Goal: Task Accomplishment & Management: Use online tool/utility

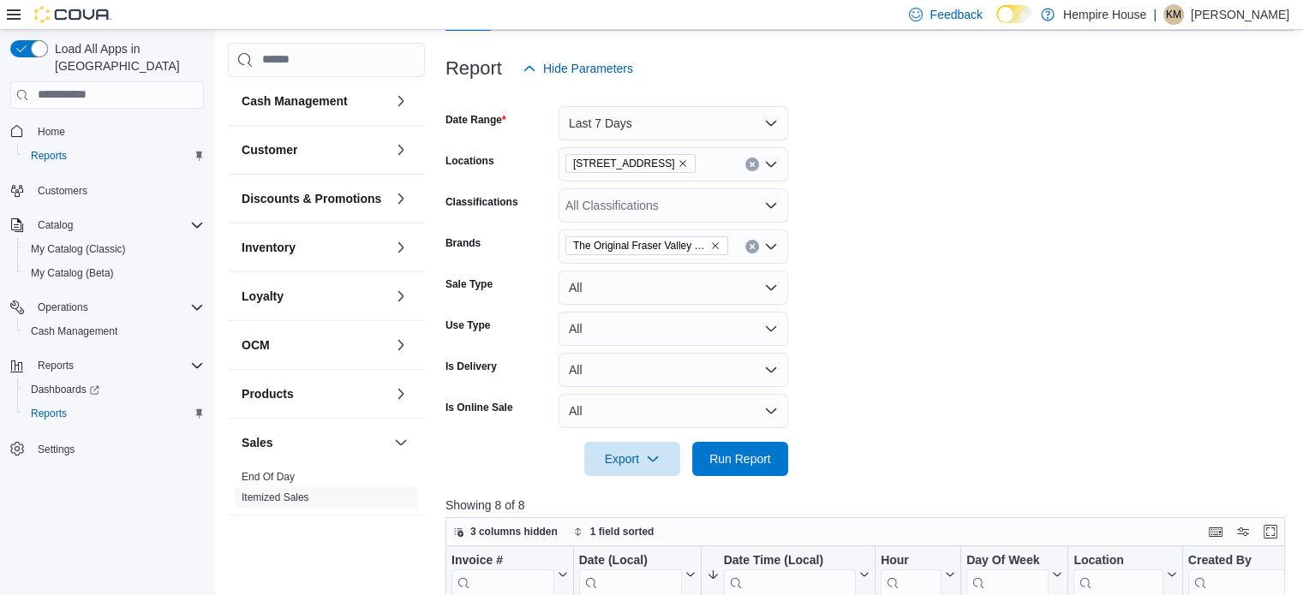
scroll to position [189, 0]
click at [717, 249] on icon "Remove The Original Fraser Valley Weed Co. from selection in this group" at bounding box center [715, 246] width 10 height 10
click at [709, 248] on div "The Original Fraser Valley Weed Co." at bounding box center [674, 247] width 230 height 34
type input "*****"
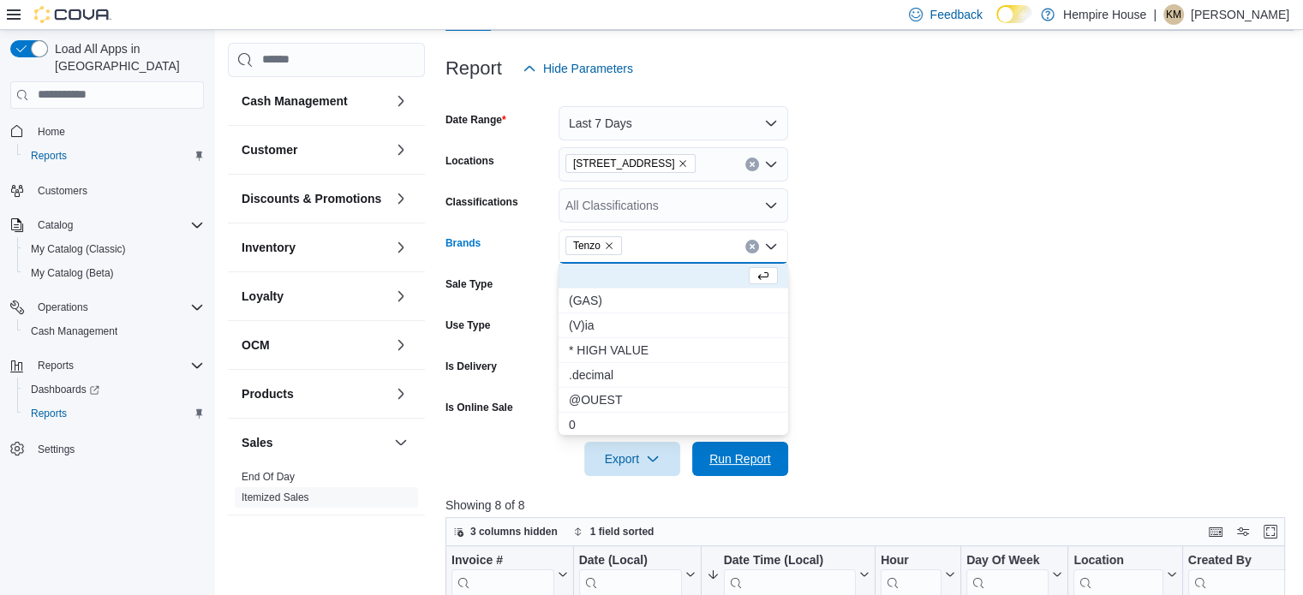
drag, startPoint x: 737, startPoint y: 455, endPoint x: 824, endPoint y: 428, distance: 91.6
click at [739, 455] on span "Run Report" at bounding box center [740, 459] width 62 height 17
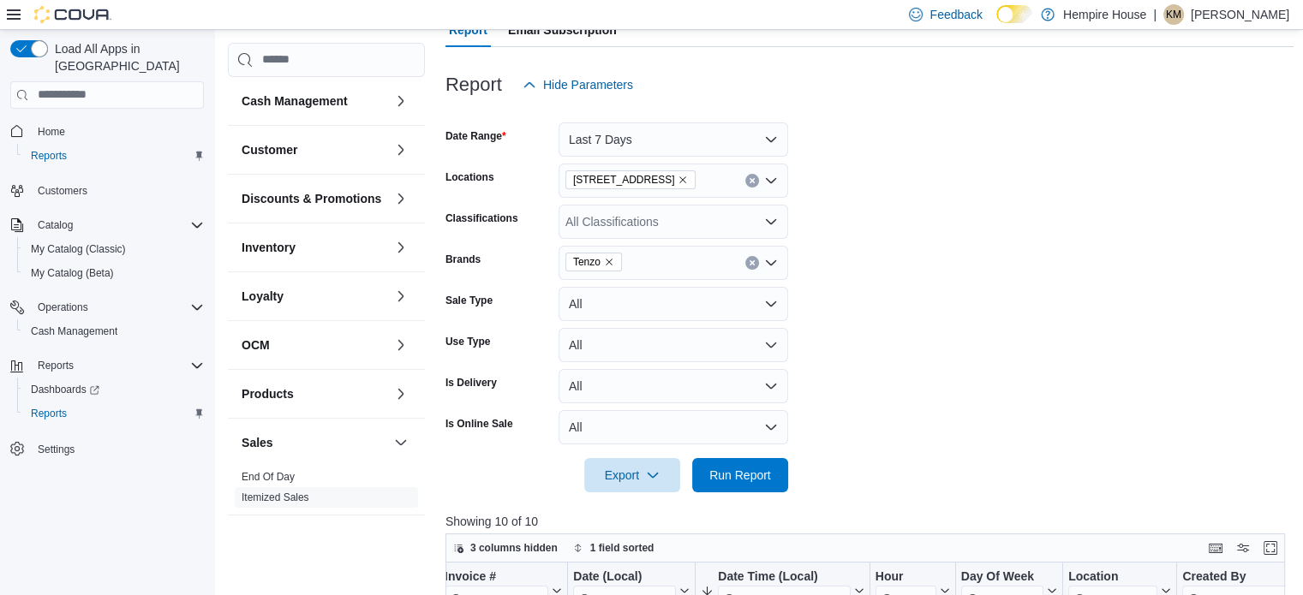
scroll to position [172, 0]
click at [599, 259] on span "Tenzo" at bounding box center [586, 262] width 27 height 17
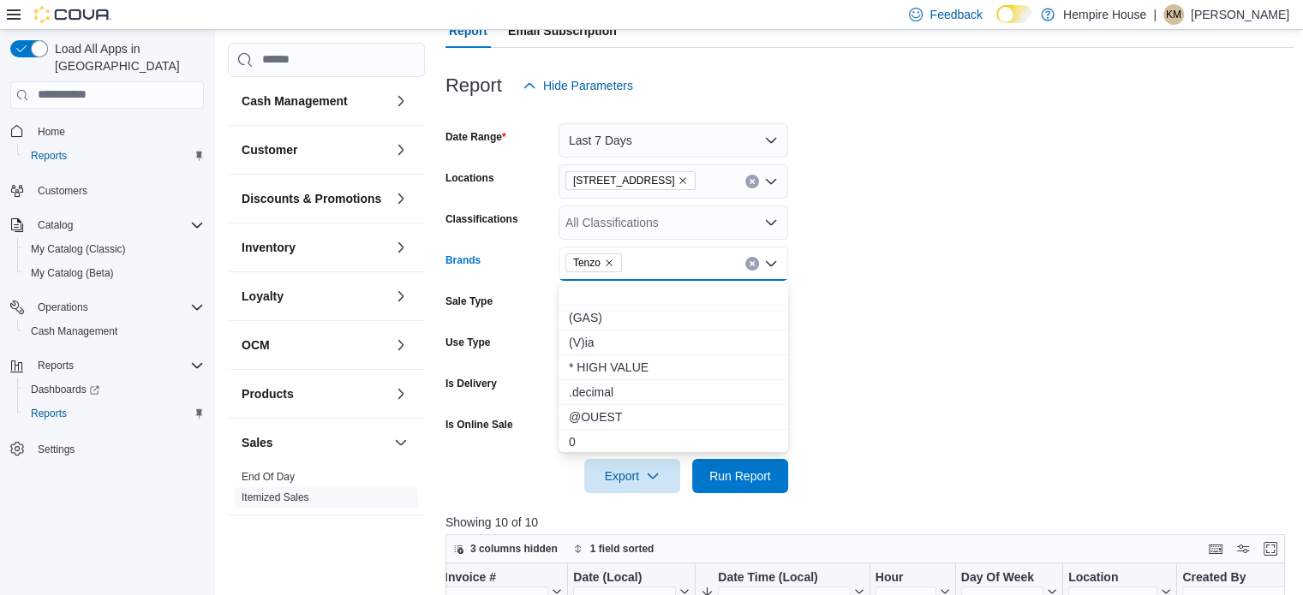
click at [607, 259] on icon "Remove Tenzo from selection in this group" at bounding box center [609, 263] width 10 height 10
click at [613, 260] on div "All Brands" at bounding box center [674, 264] width 230 height 34
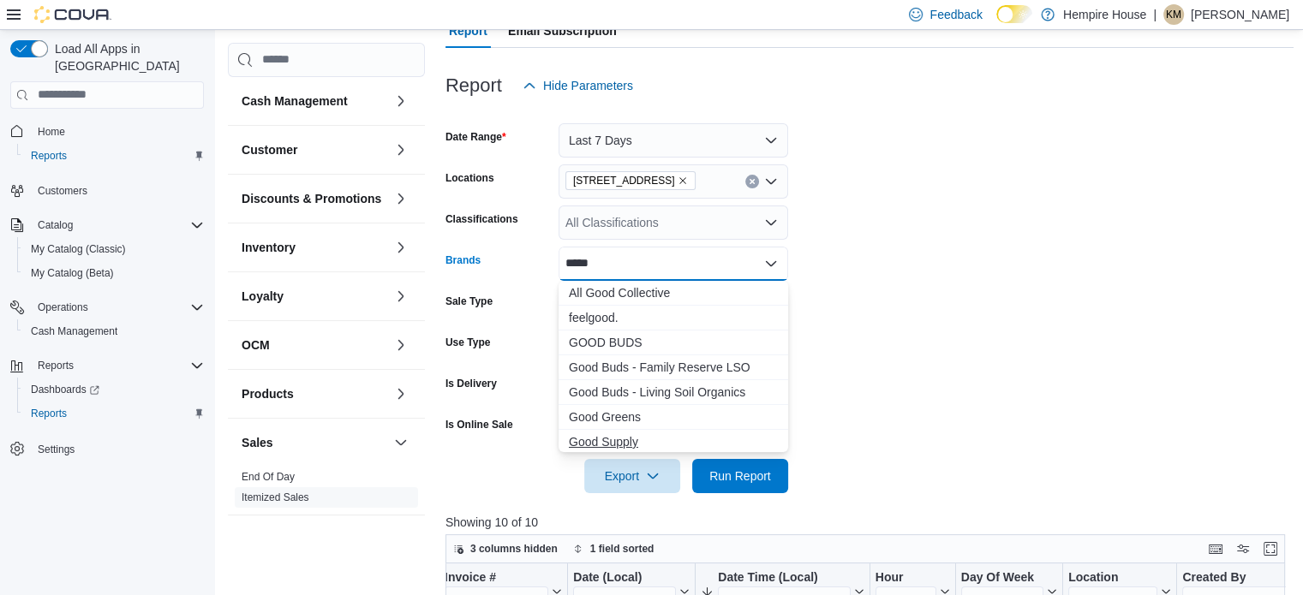
type input "****"
click at [611, 434] on span "Good Supply" at bounding box center [673, 442] width 209 height 17
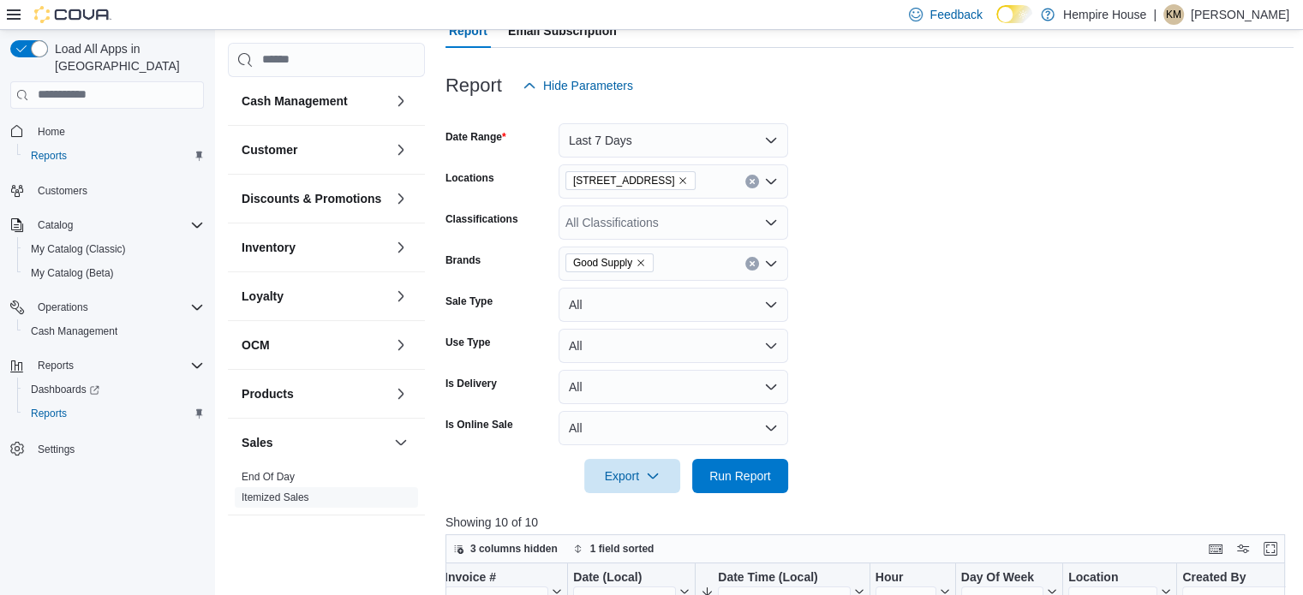
click at [889, 470] on form "Date Range Last 7 Days Locations 59 First Street Classifications All Classifica…" at bounding box center [870, 298] width 848 height 391
drag, startPoint x: 750, startPoint y: 489, endPoint x: 785, endPoint y: 479, distance: 36.6
click at [750, 488] on span "Run Report" at bounding box center [740, 475] width 75 height 34
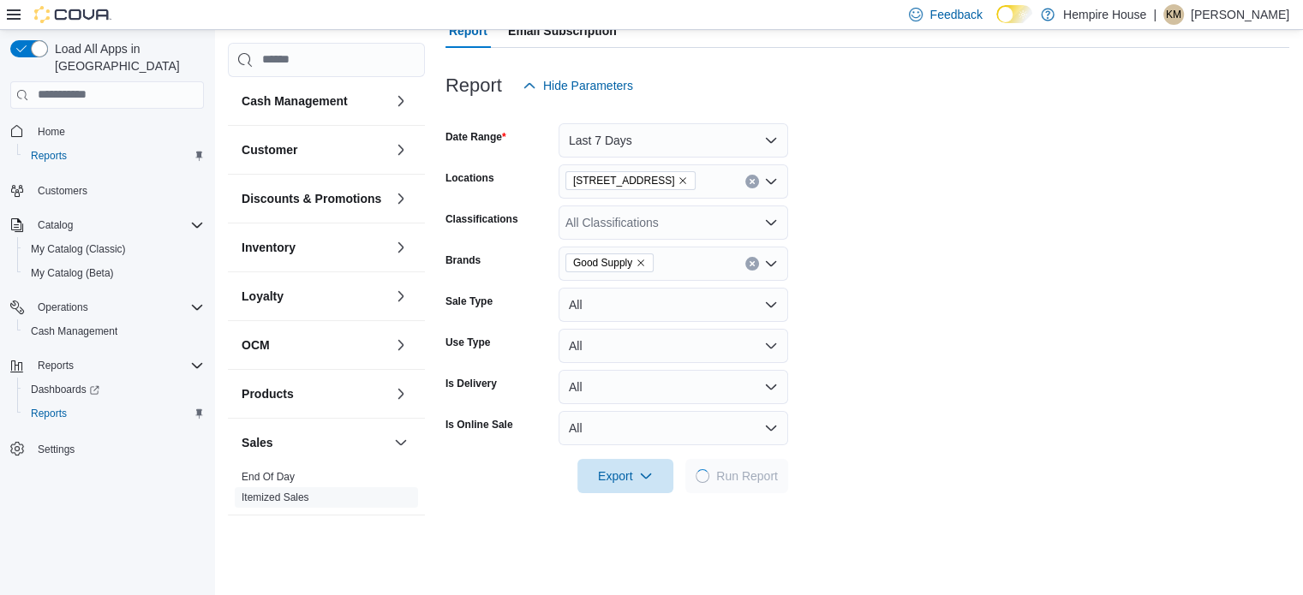
click at [870, 412] on form "Date Range Last 7 Days Locations 59 First Street Classifications All Classifica…" at bounding box center [868, 298] width 844 height 391
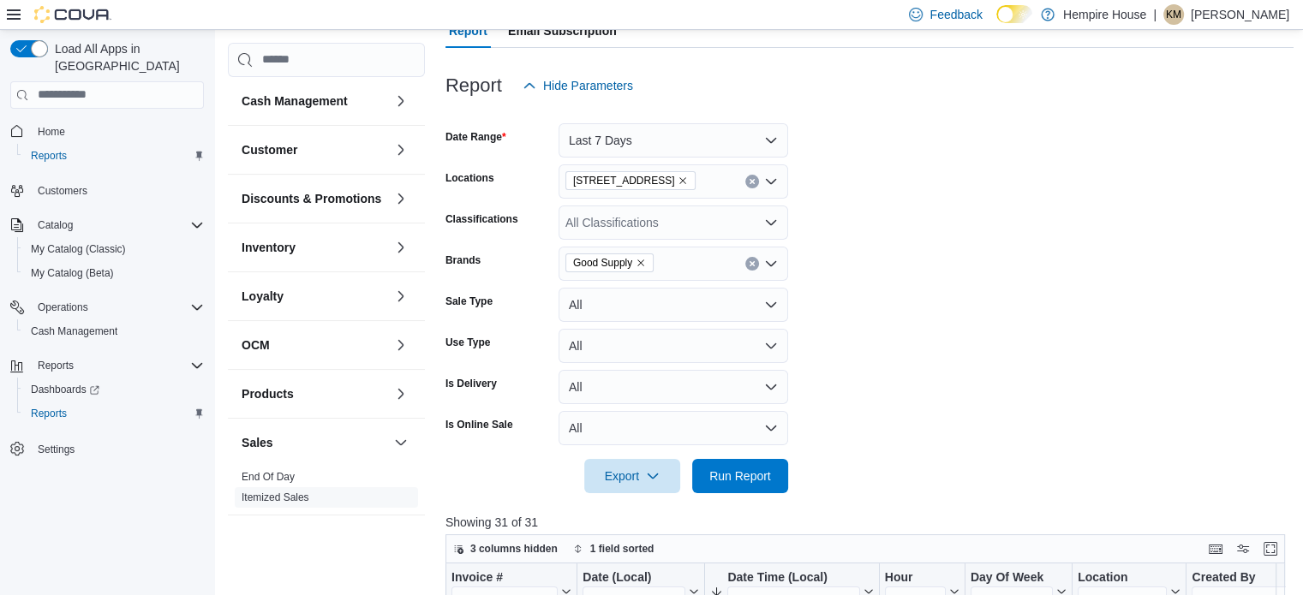
scroll to position [429, 0]
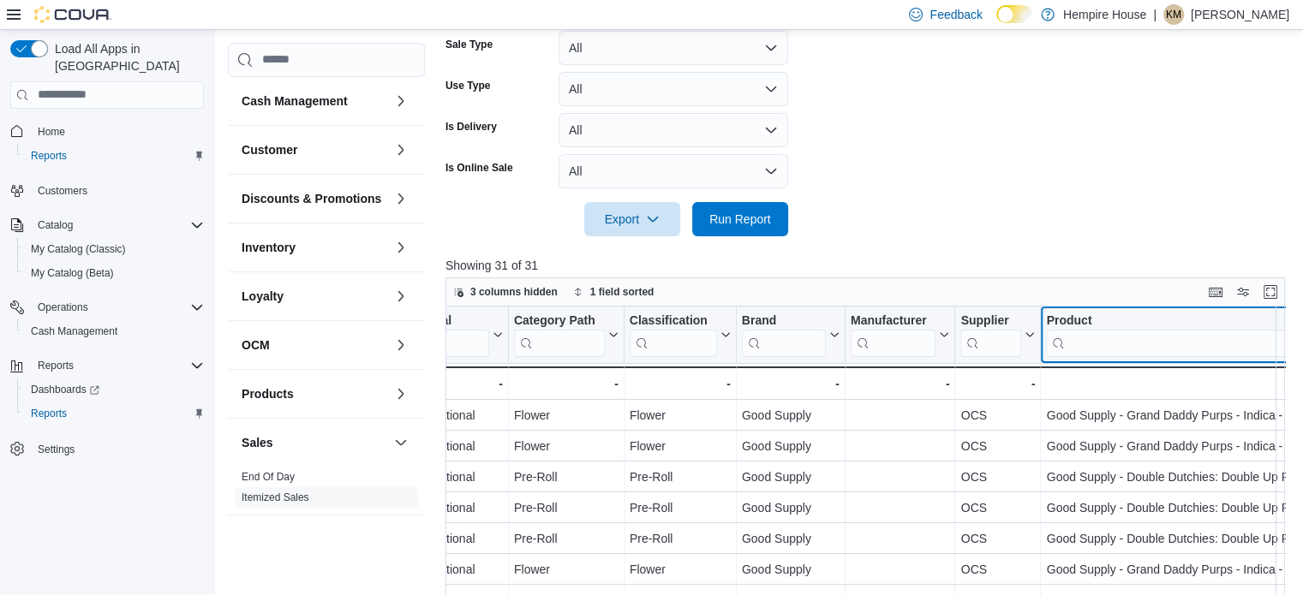
click at [1155, 340] on input "search" at bounding box center [1264, 342] width 437 height 27
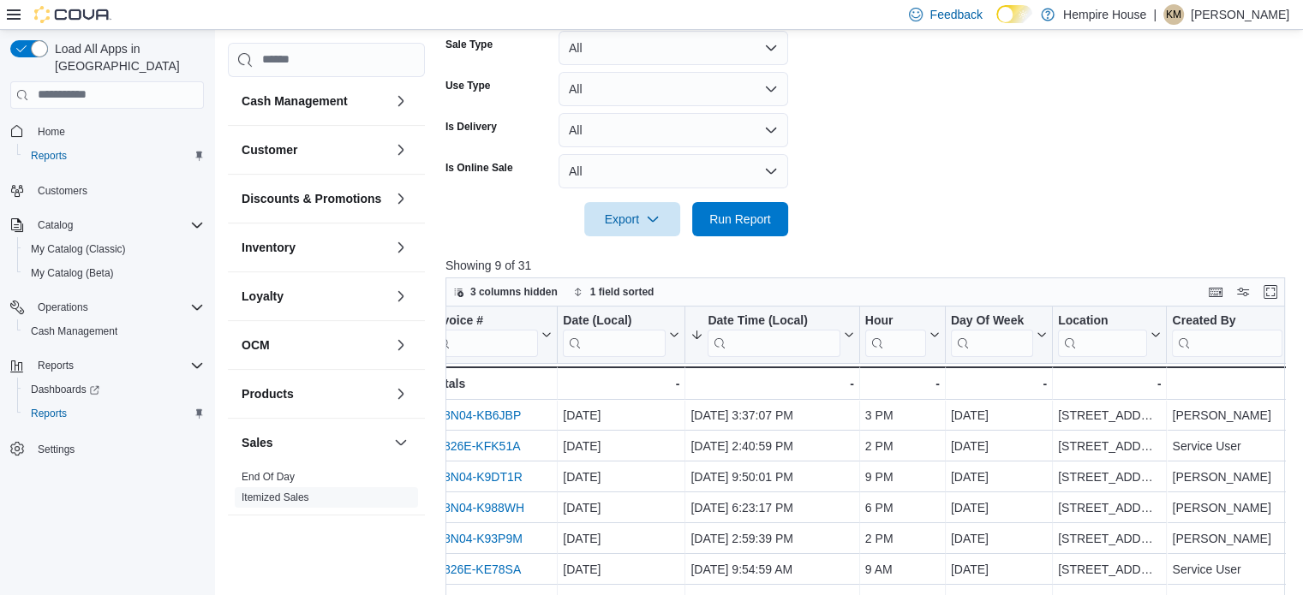
scroll to position [0, 0]
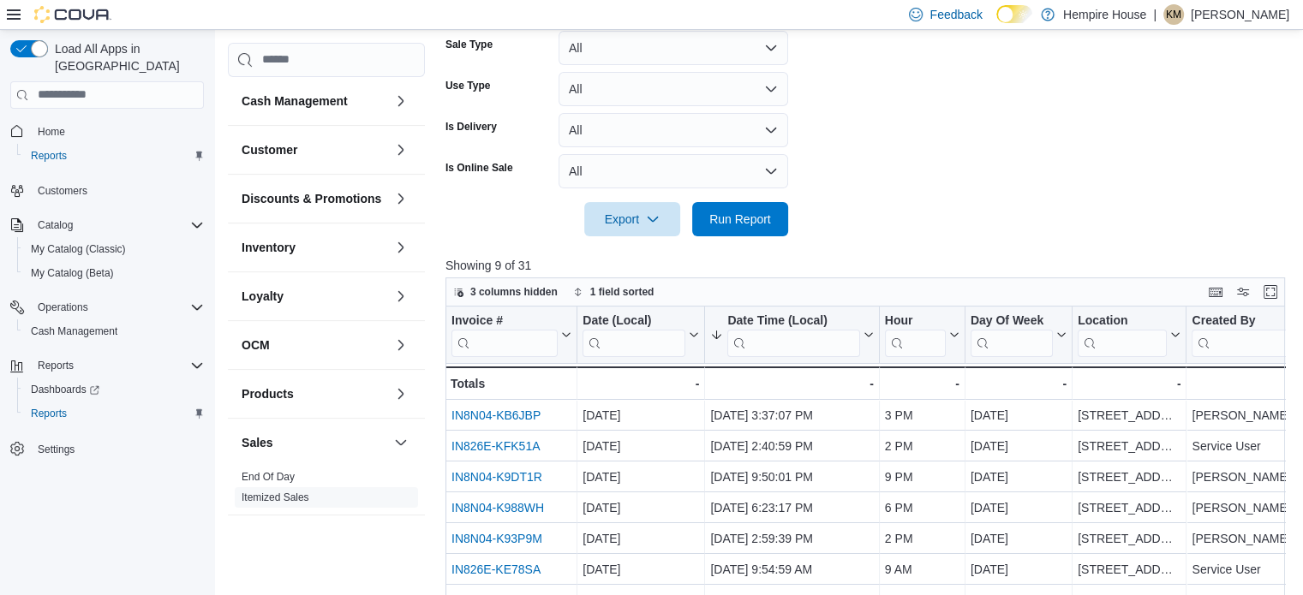
type input "****"
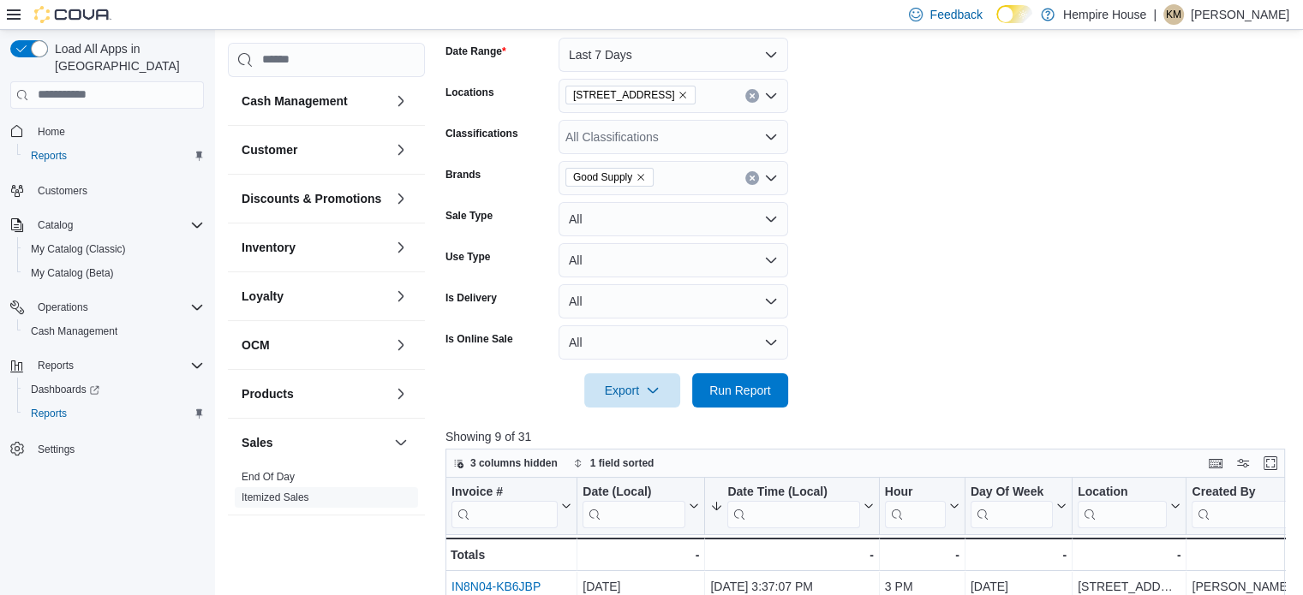
click at [642, 177] on icon "Remove Good Supply from selection in this group" at bounding box center [640, 177] width 7 height 7
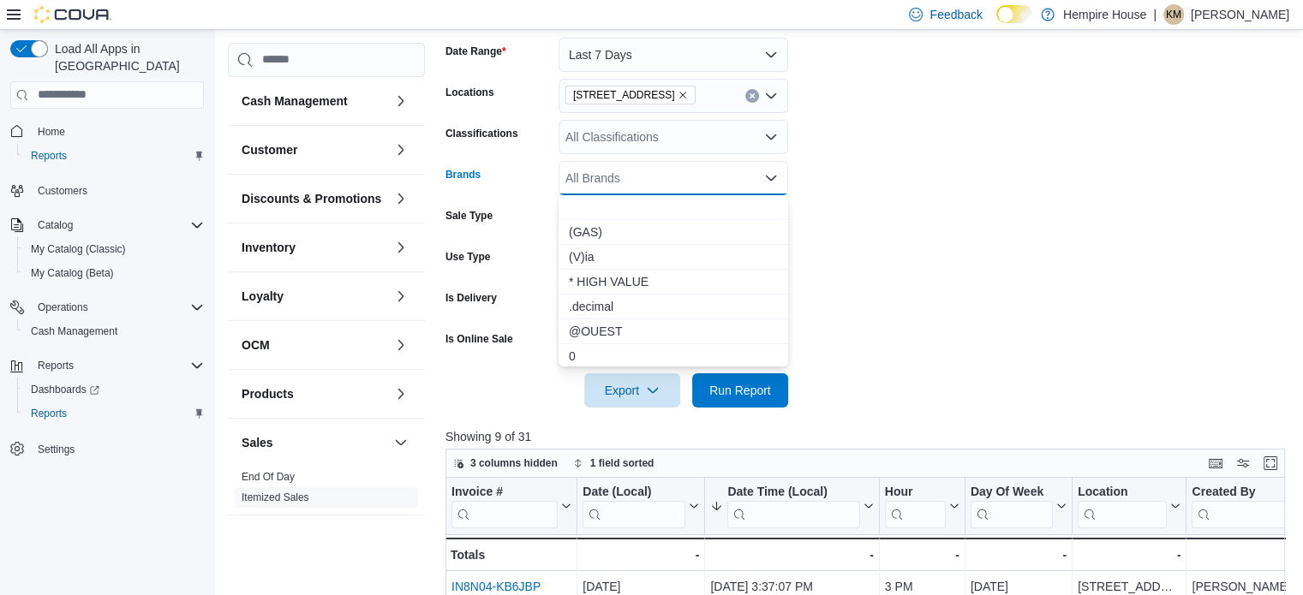
click at [642, 177] on div "All Brands Combo box. Selected. Combo box input. All Brands. Type some text or,…" at bounding box center [674, 178] width 230 height 34
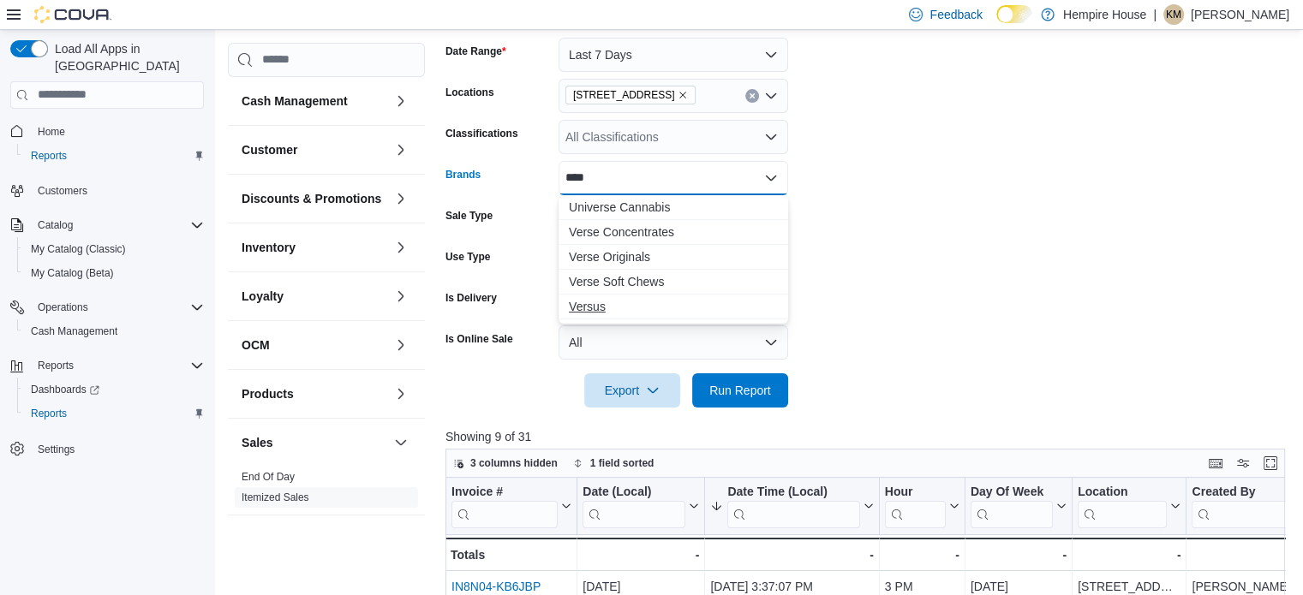
type input "****"
click at [582, 306] on span "Versus" at bounding box center [673, 306] width 209 height 17
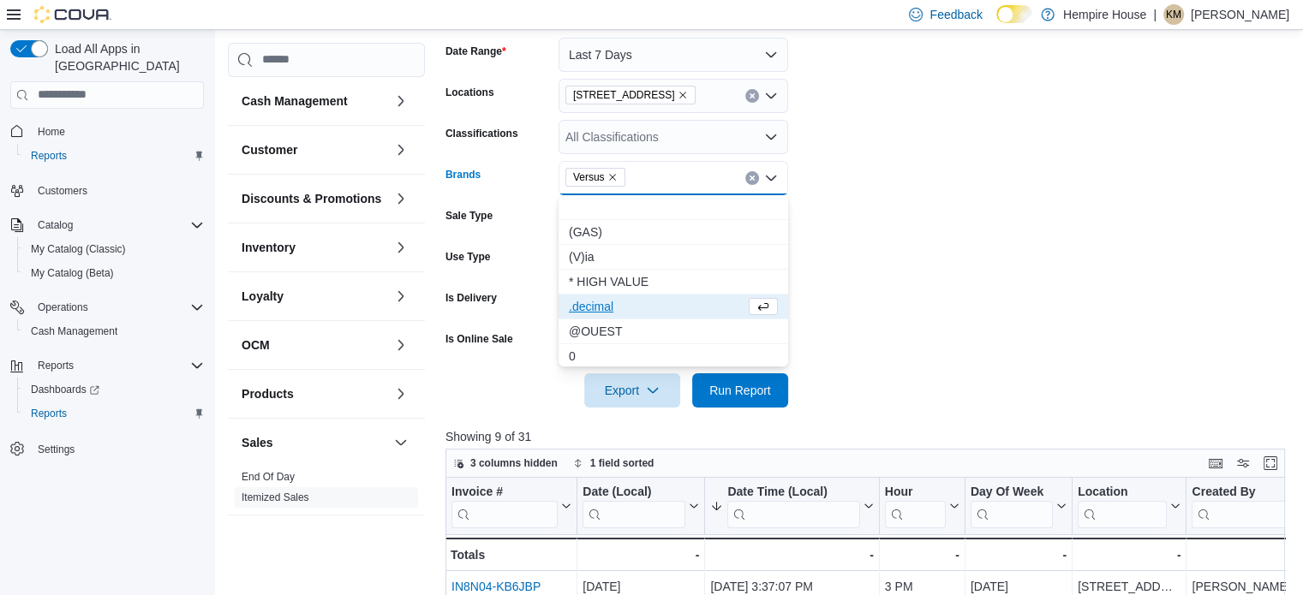
drag, startPoint x: 931, startPoint y: 333, endPoint x: 831, endPoint y: 381, distance: 111.1
click at [932, 333] on form "Date Range Last 7 Days Locations 59 First Street Classifications All Classifica…" at bounding box center [870, 212] width 848 height 391
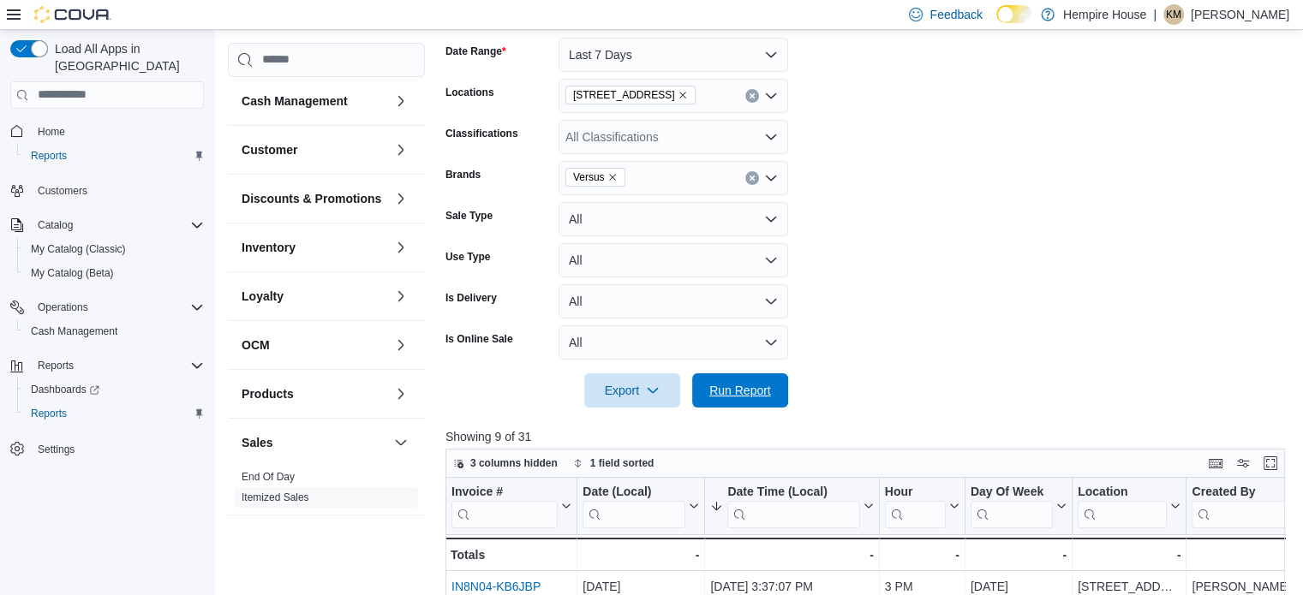
drag, startPoint x: 777, startPoint y: 380, endPoint x: 855, endPoint y: 374, distance: 78.3
click at [775, 380] on span "Run Report" at bounding box center [740, 391] width 75 height 34
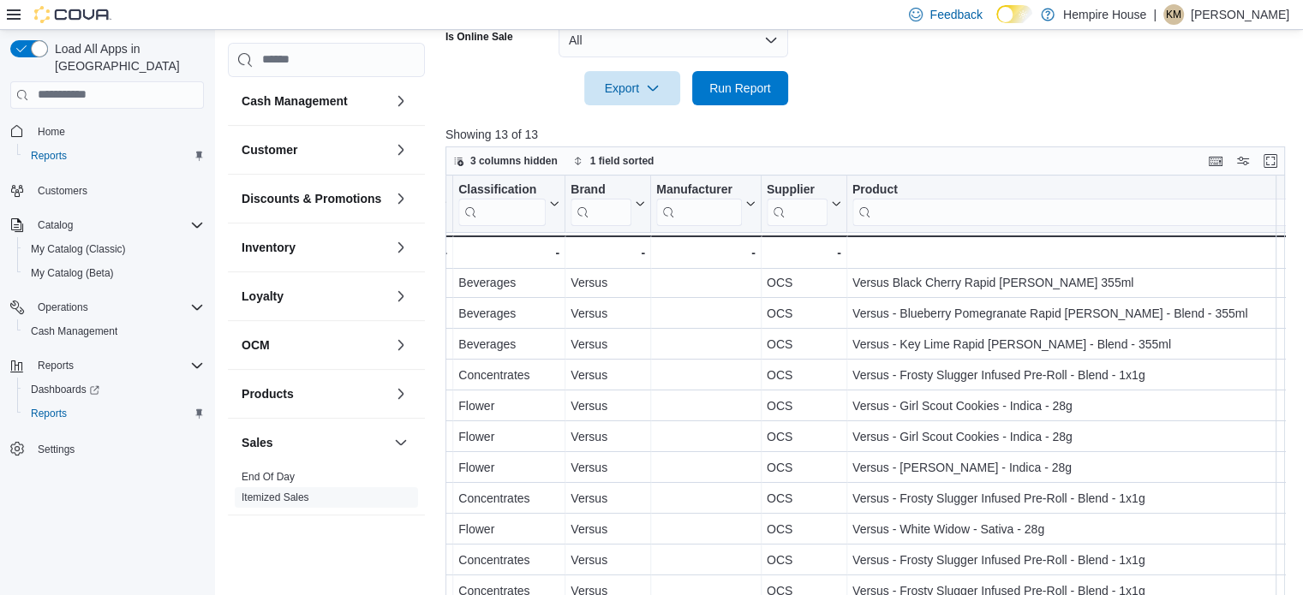
scroll to position [344, 0]
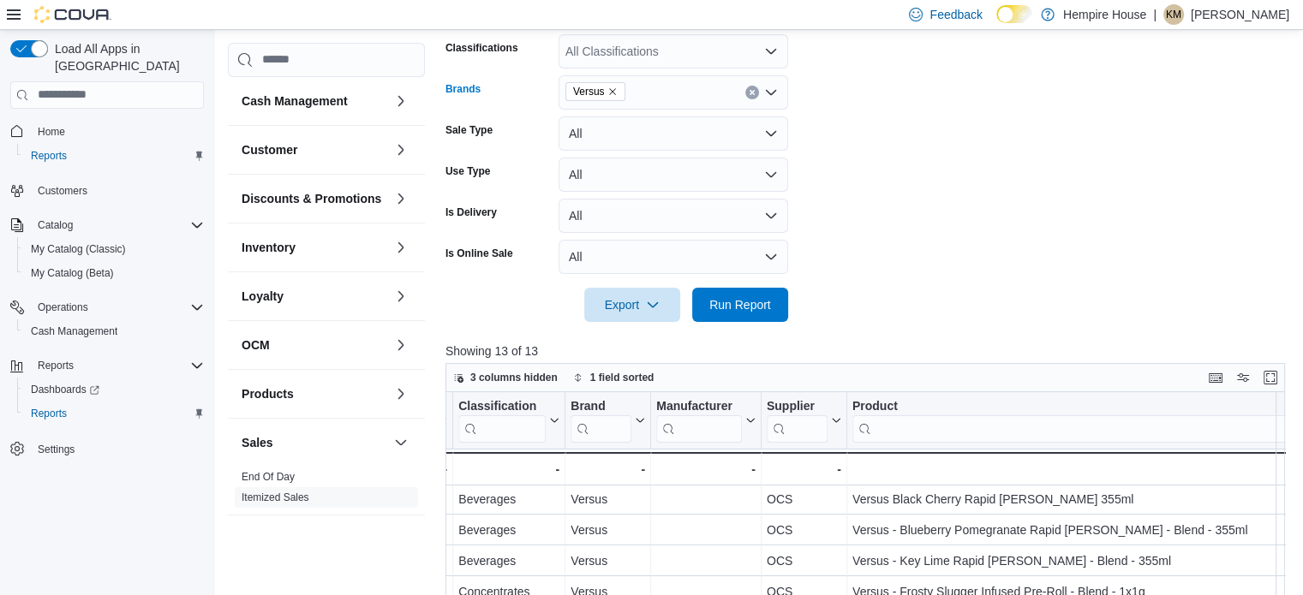
click at [614, 95] on icon "Remove Versus from selection in this group" at bounding box center [612, 92] width 10 height 10
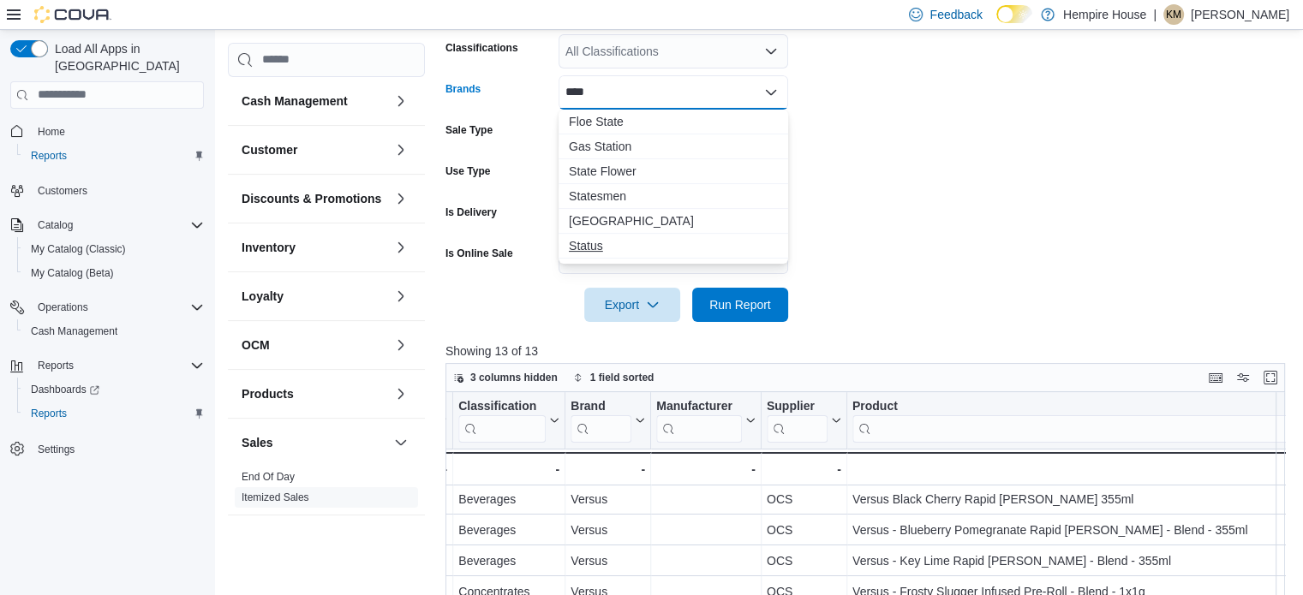
type input "****"
click at [576, 251] on span "Status" at bounding box center [673, 245] width 209 height 17
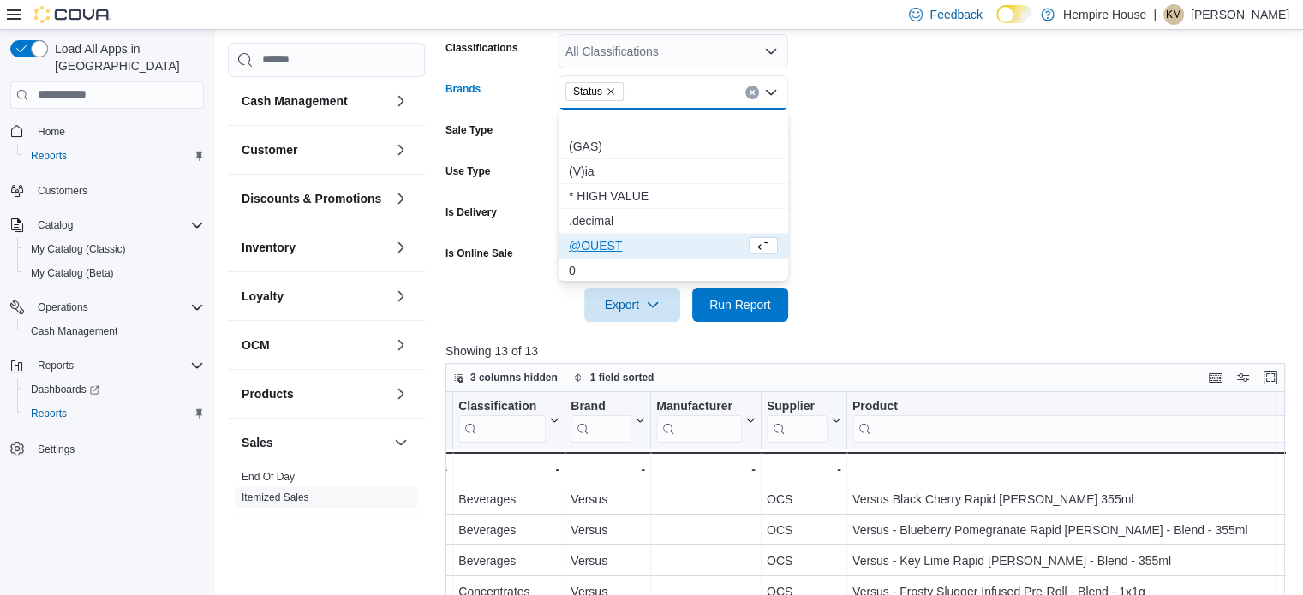
click at [981, 274] on div at bounding box center [870, 281] width 848 height 14
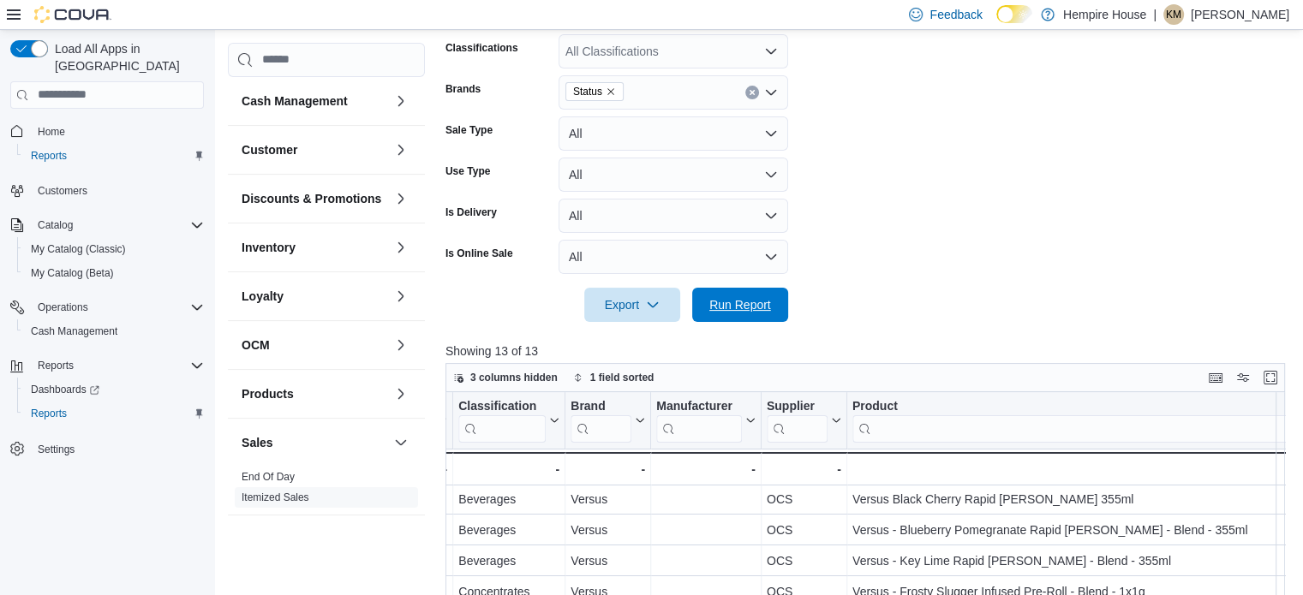
click at [762, 308] on span "Run Report" at bounding box center [740, 304] width 62 height 17
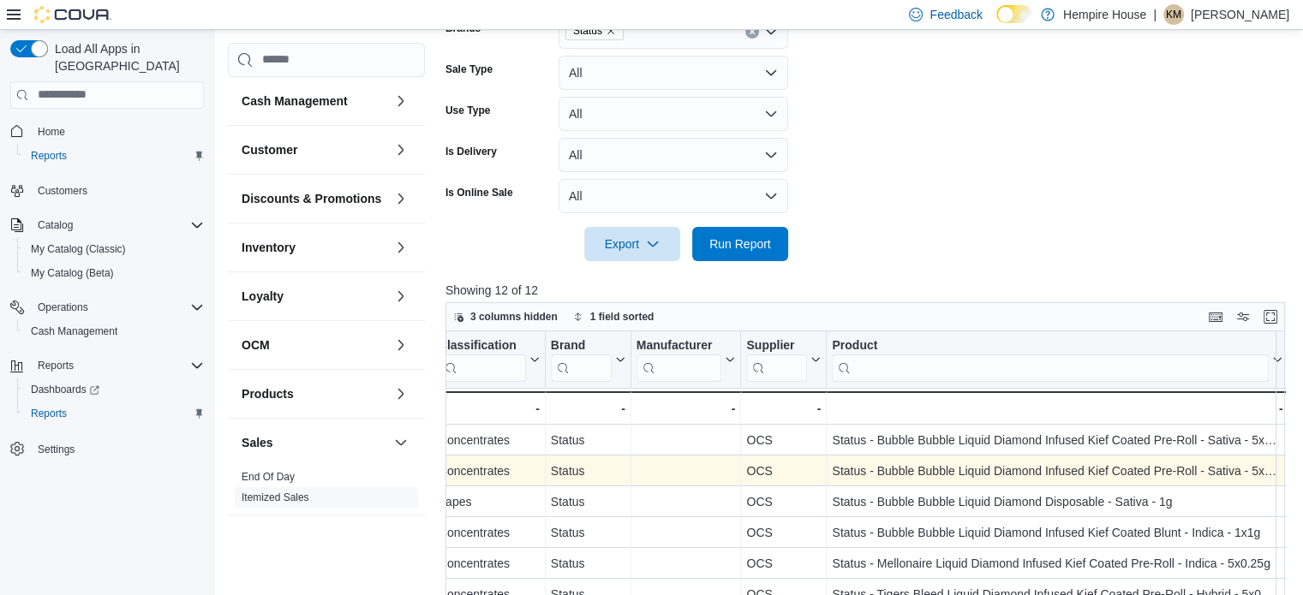
scroll to position [344, 0]
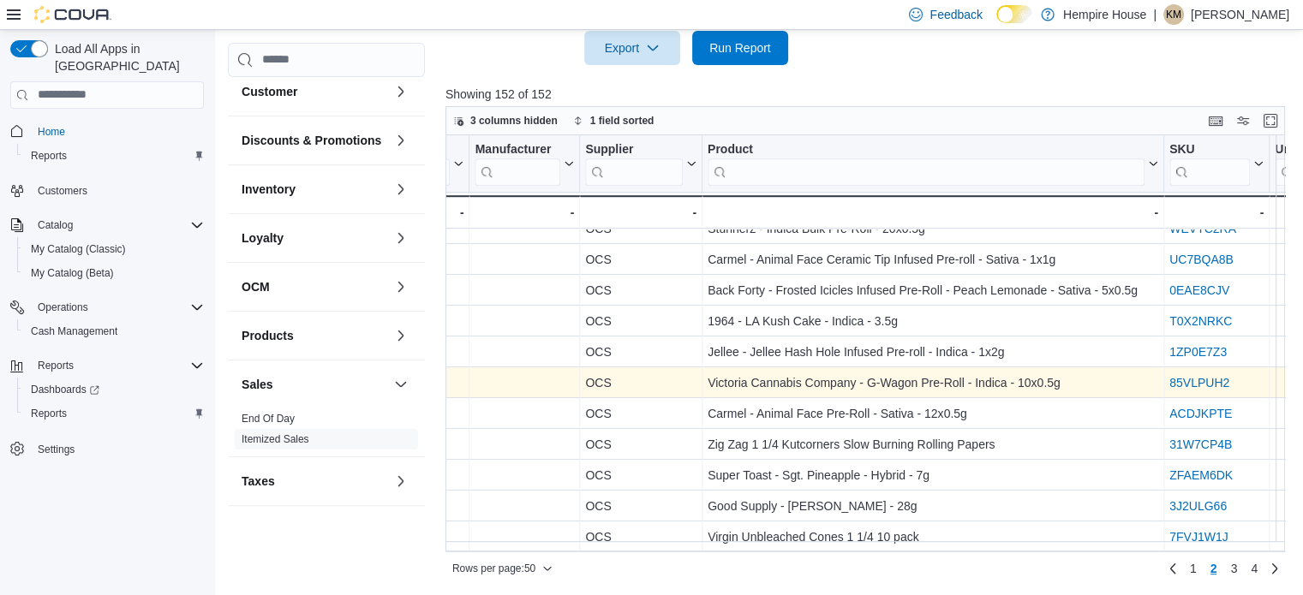
scroll to position [1228, 1906]
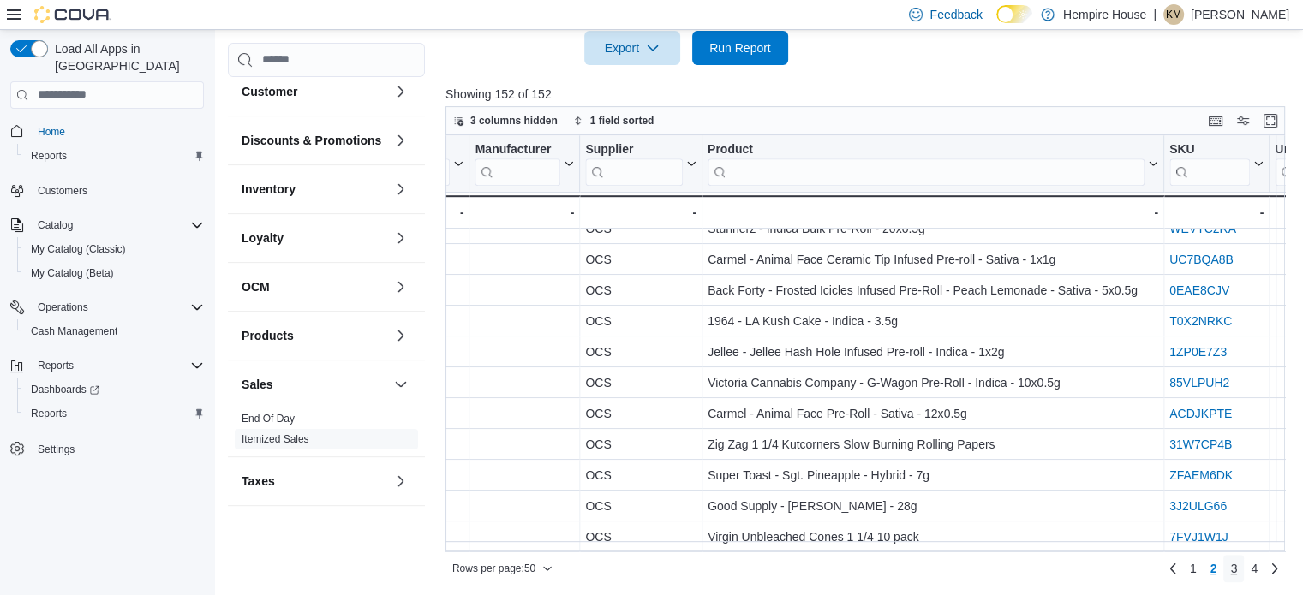
click at [1237, 568] on span "3" at bounding box center [1233, 568] width 7 height 17
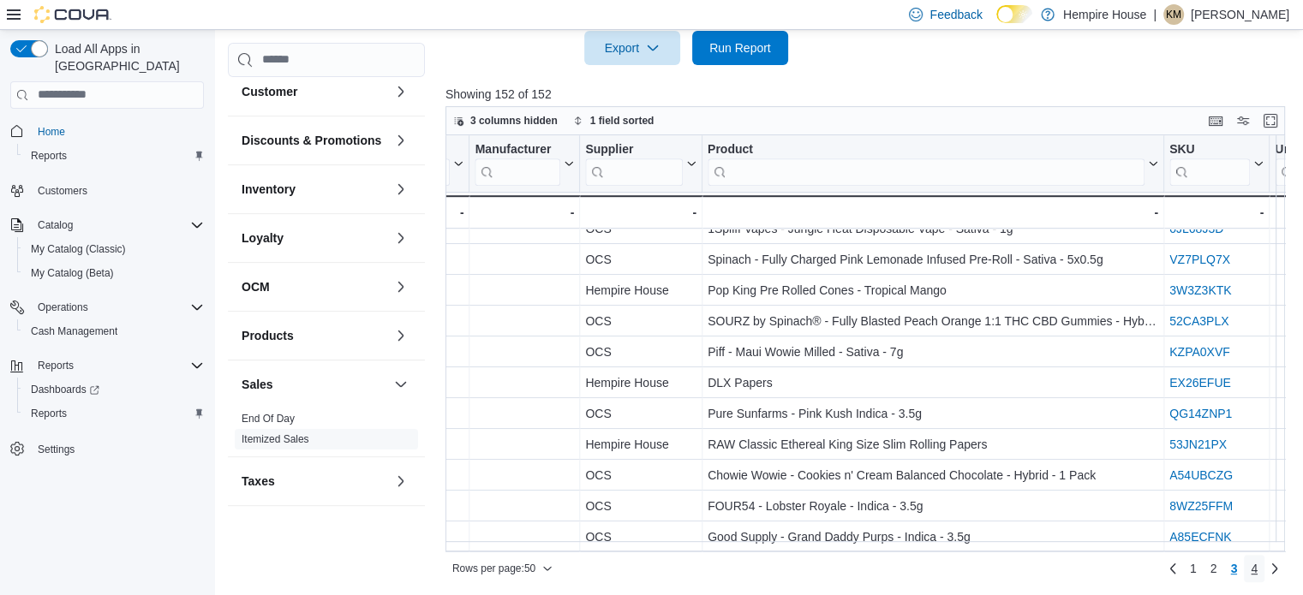
click at [1258, 567] on span "4" at bounding box center [1254, 568] width 7 height 17
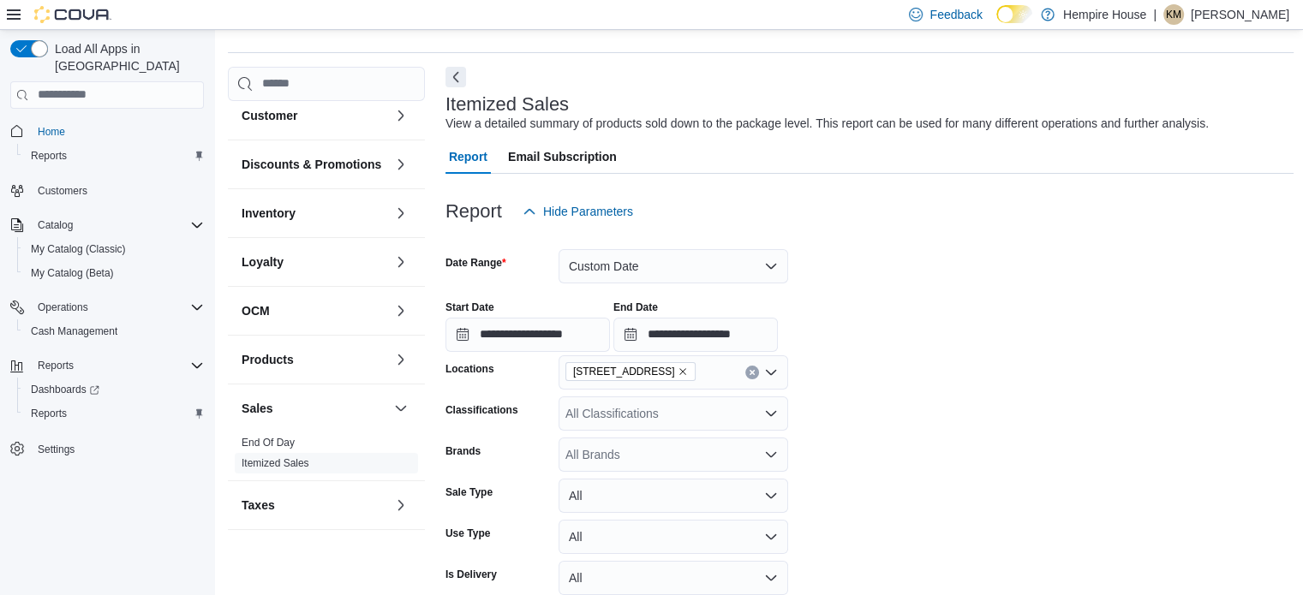
scroll to position [0, 0]
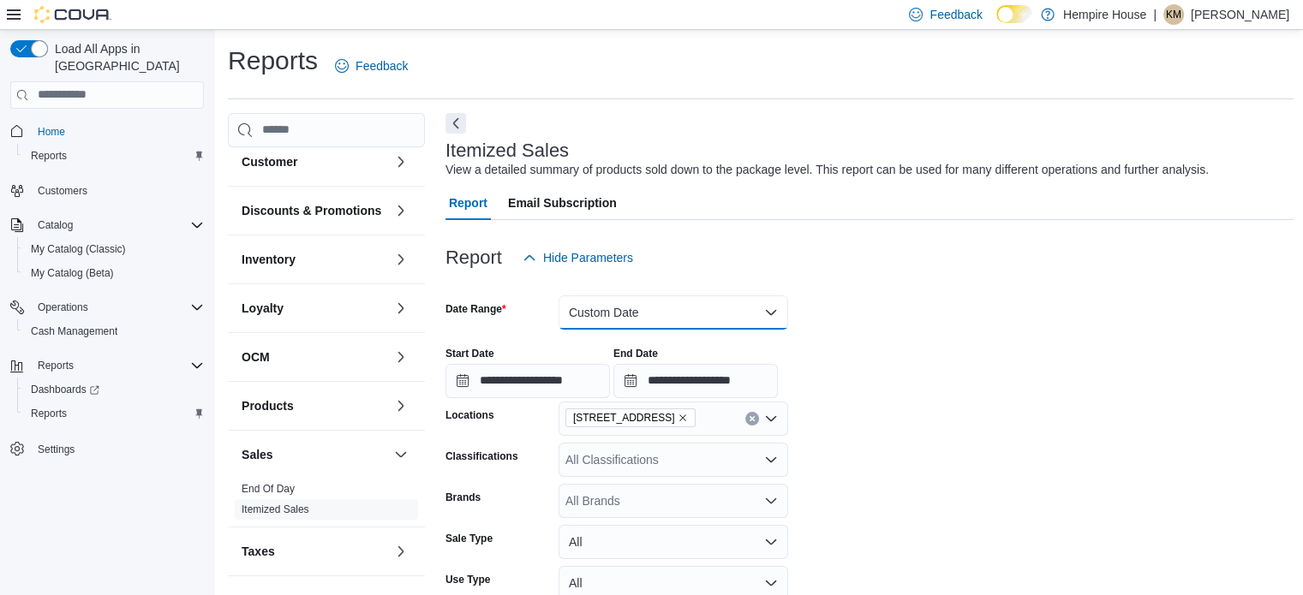
click at [620, 302] on button "Custom Date" at bounding box center [674, 313] width 230 height 34
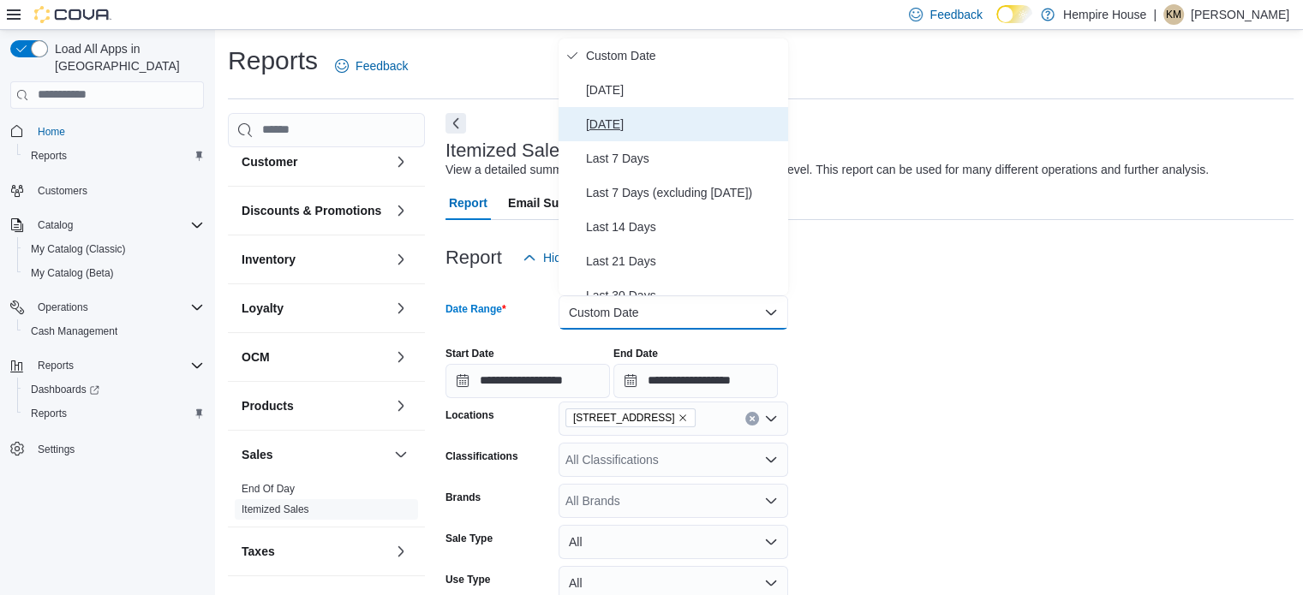
click at [636, 123] on span "[DATE]" at bounding box center [683, 124] width 195 height 21
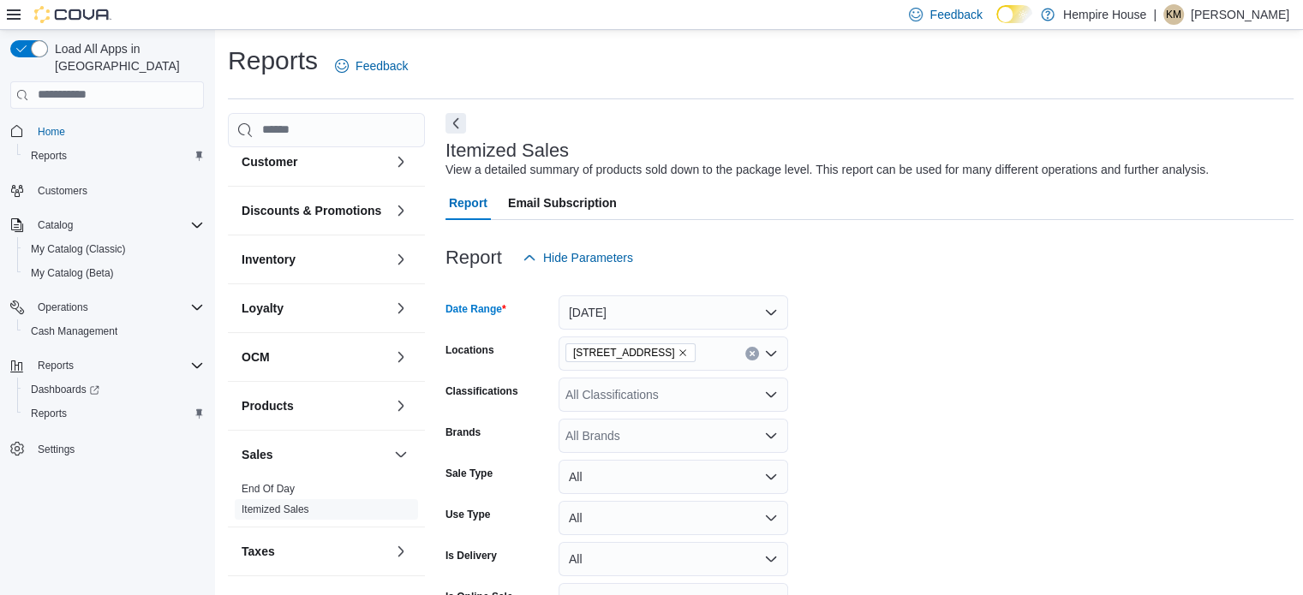
drag, startPoint x: 879, startPoint y: 319, endPoint x: 871, endPoint y: 335, distance: 18.0
click at [880, 319] on form "Date Range [DATE] Locations [STREET_ADDRESS] Classifications All Classification…" at bounding box center [870, 470] width 848 height 391
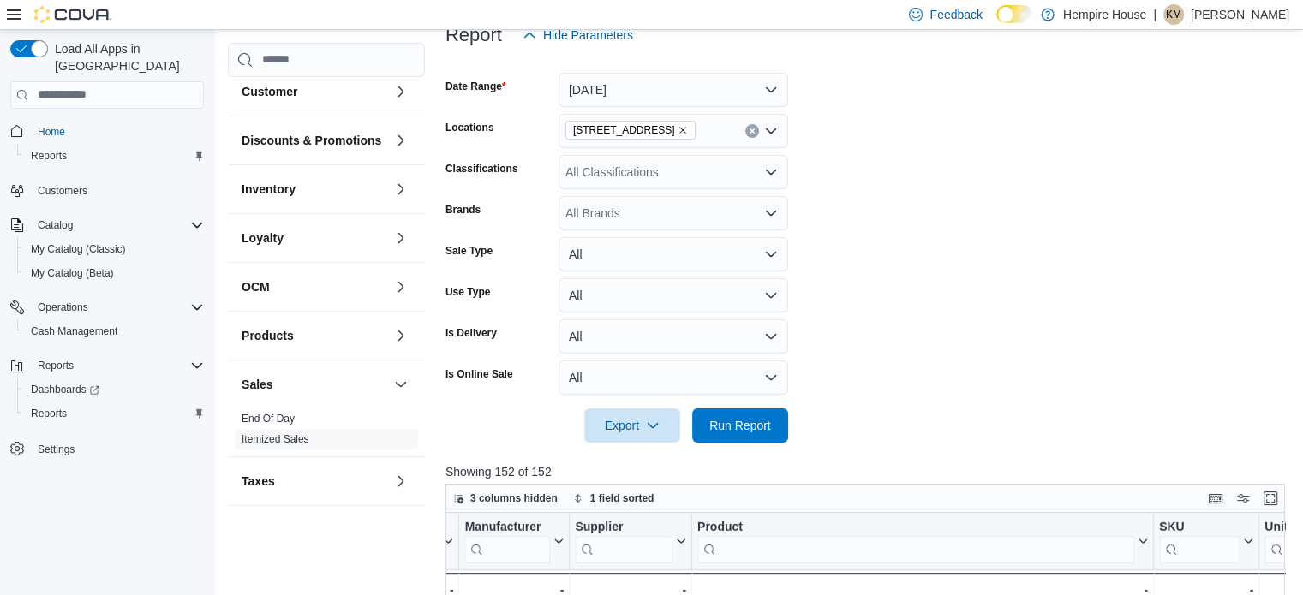
scroll to position [343, 0]
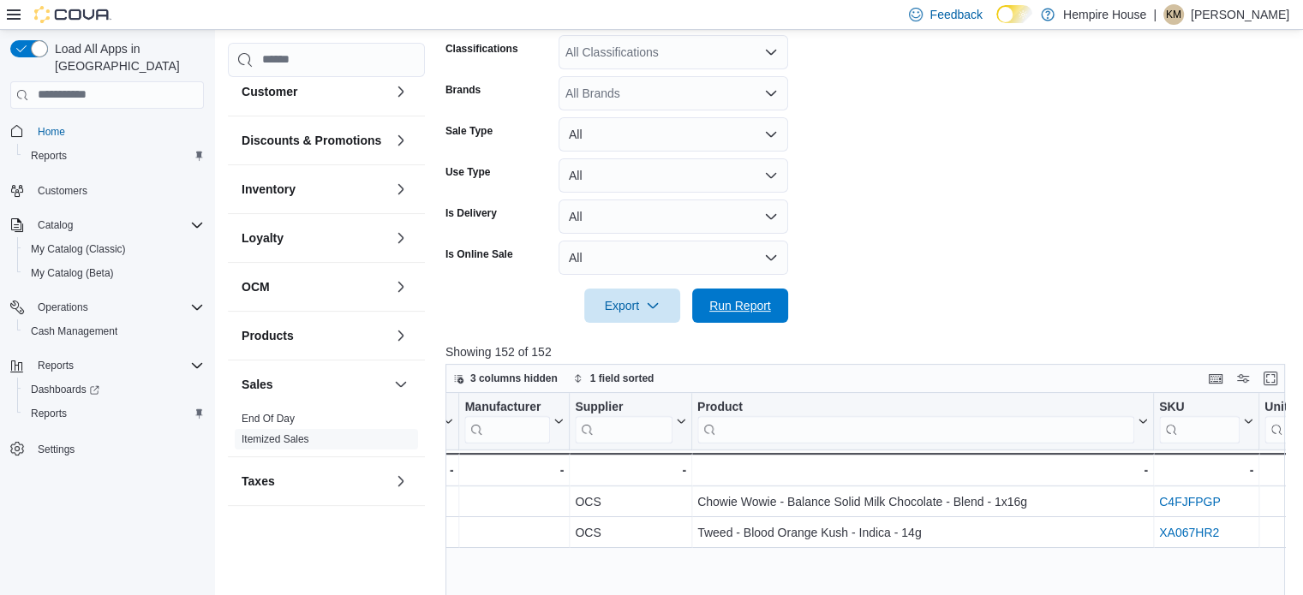
click at [764, 302] on span "Run Report" at bounding box center [740, 305] width 62 height 17
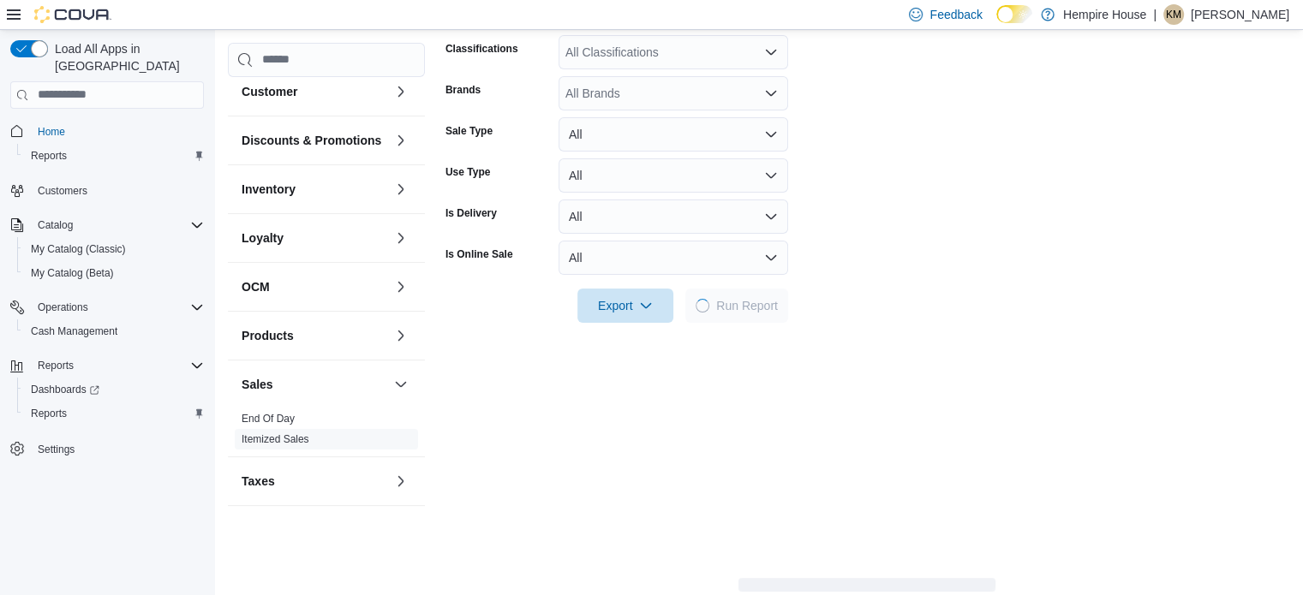
click at [900, 273] on form "Date Range [DATE] Locations [STREET_ADDRESS] Classifications All Classification…" at bounding box center [868, 127] width 844 height 391
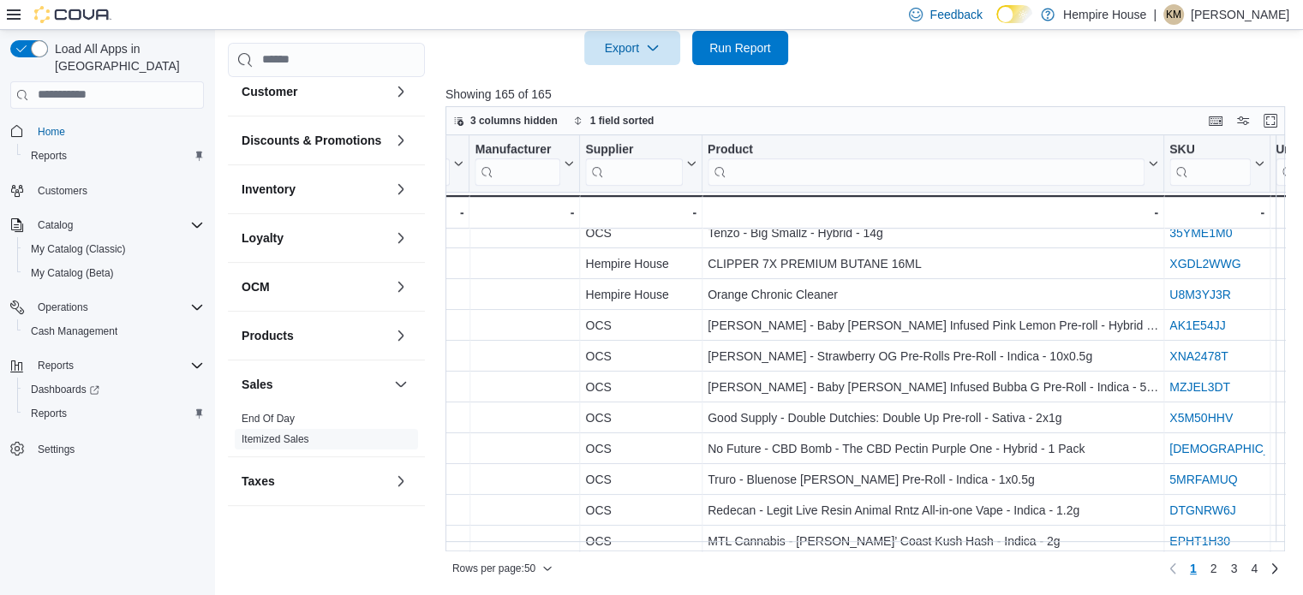
scroll to position [1228, 1902]
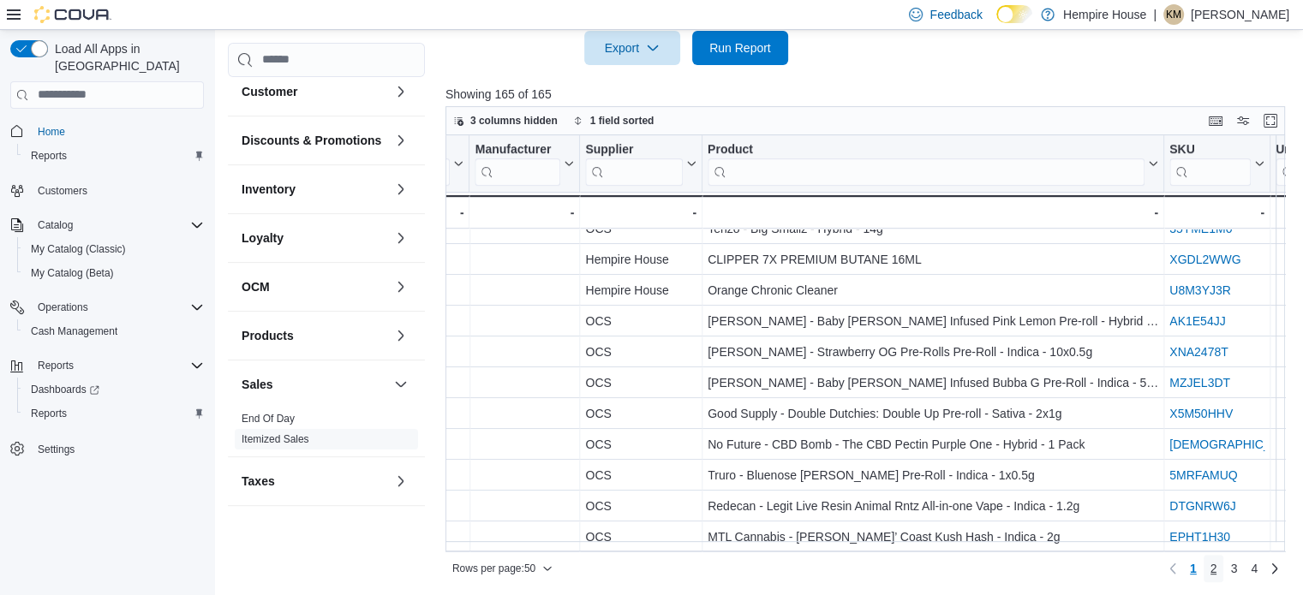
click at [1218, 571] on span "2" at bounding box center [1214, 568] width 7 height 17
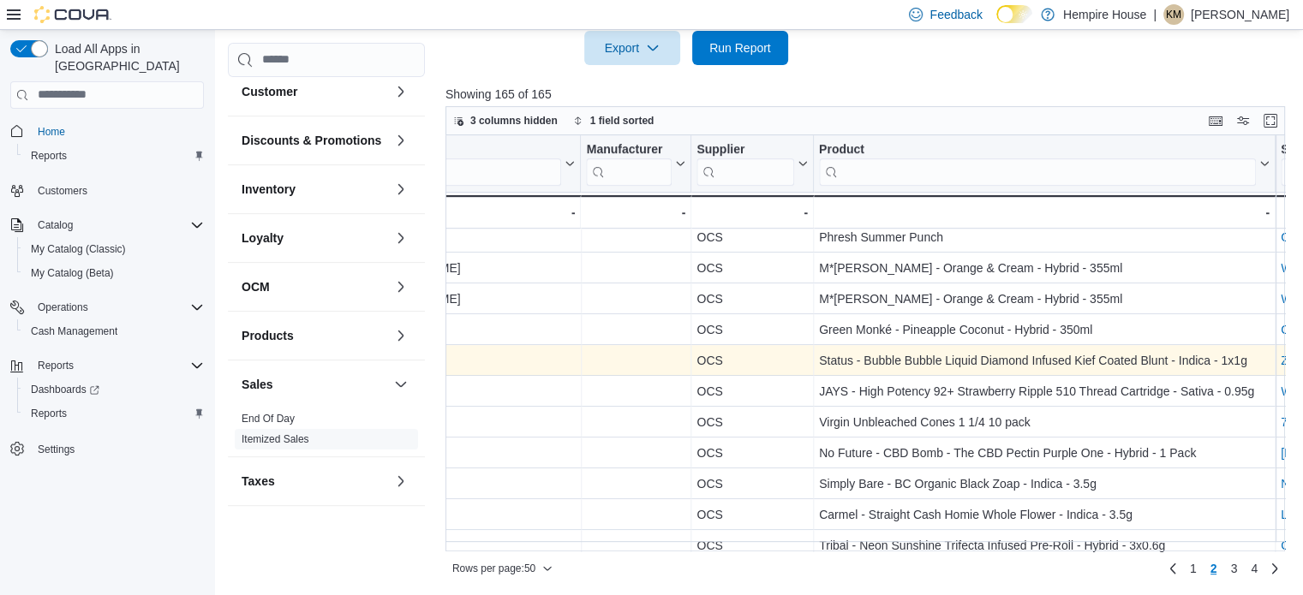
scroll to position [1228, 1791]
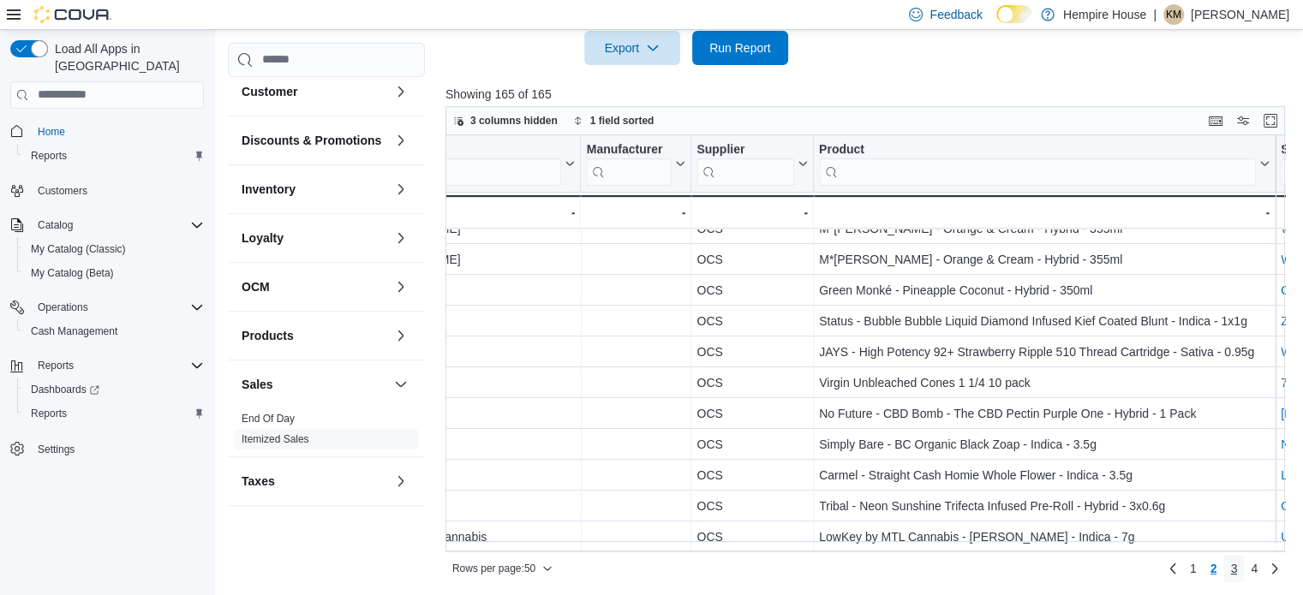
click at [1237, 565] on span "3" at bounding box center [1233, 568] width 7 height 17
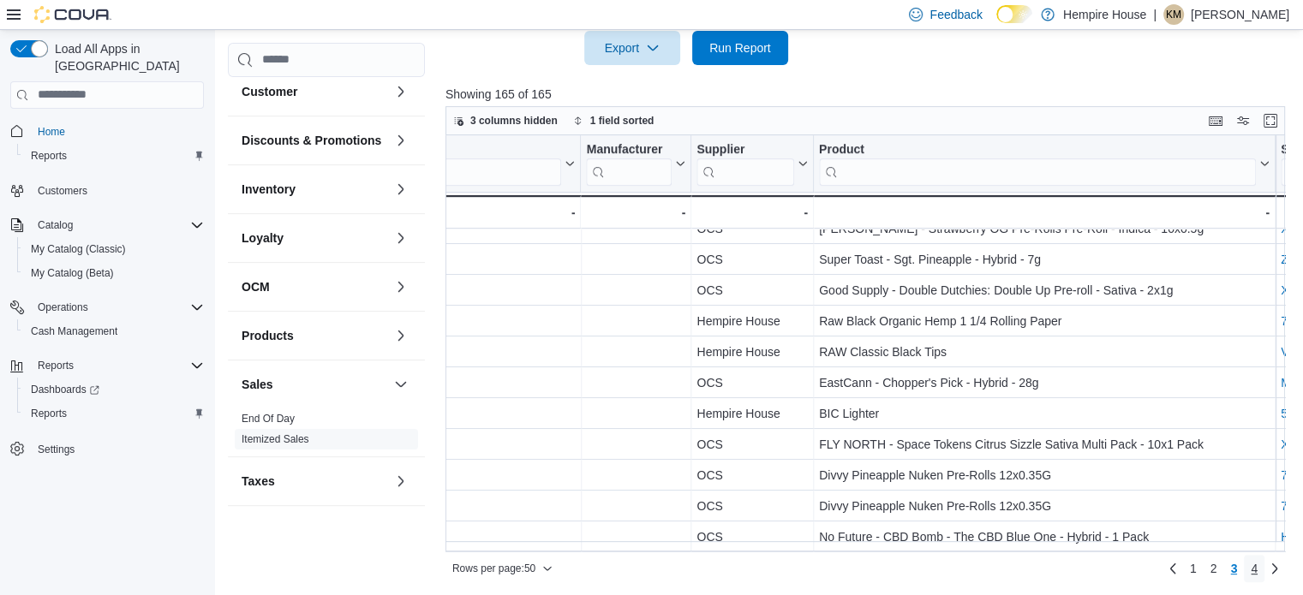
click at [1258, 566] on span "4" at bounding box center [1254, 568] width 7 height 17
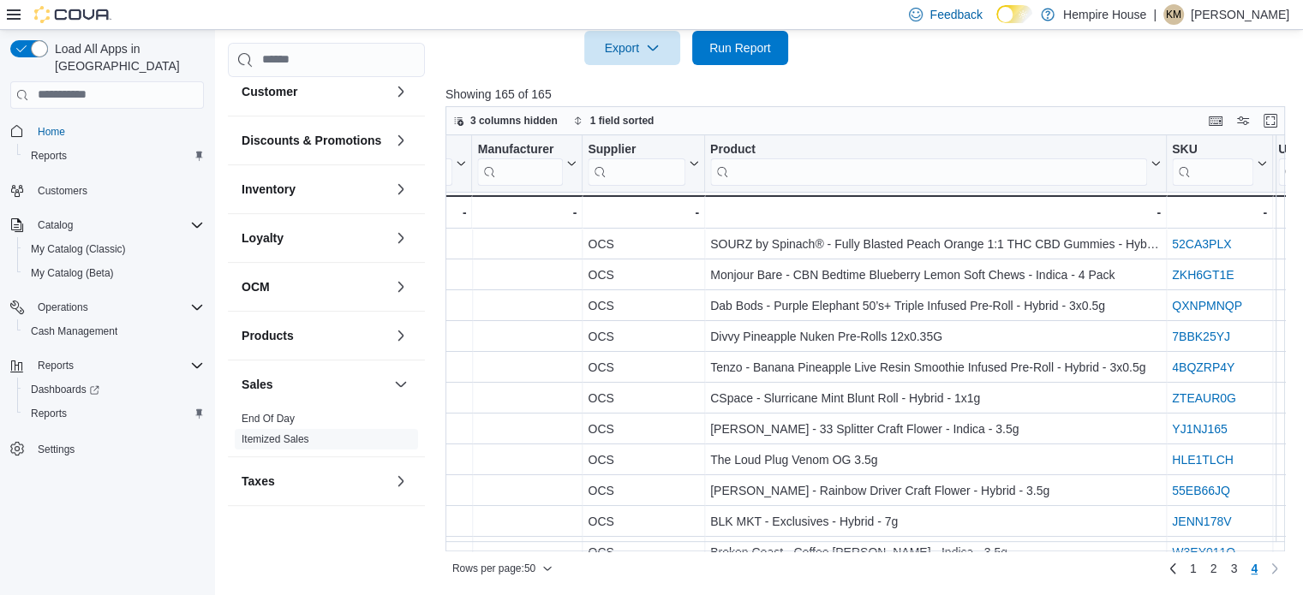
scroll to position [0, 1900]
